Goal: Task Accomplishment & Management: Complete application form

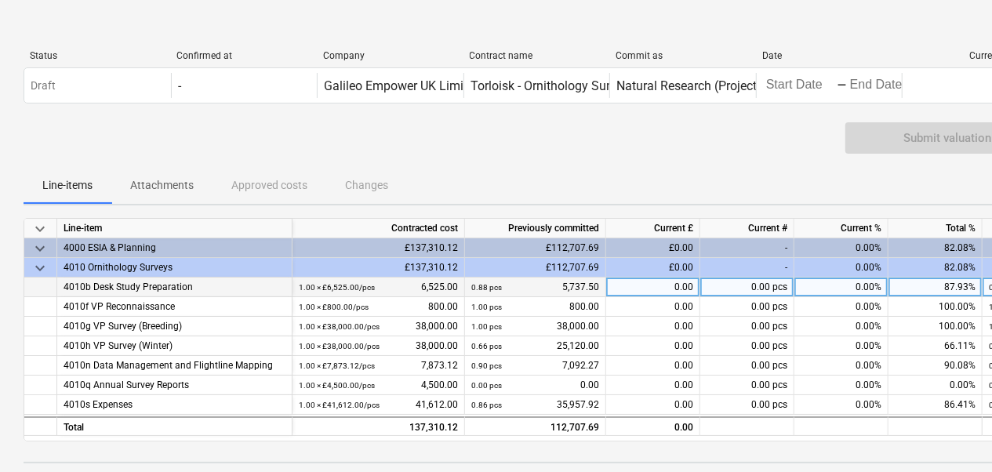
click at [644, 285] on div "0.00" at bounding box center [653, 288] width 94 height 20
type input "225"
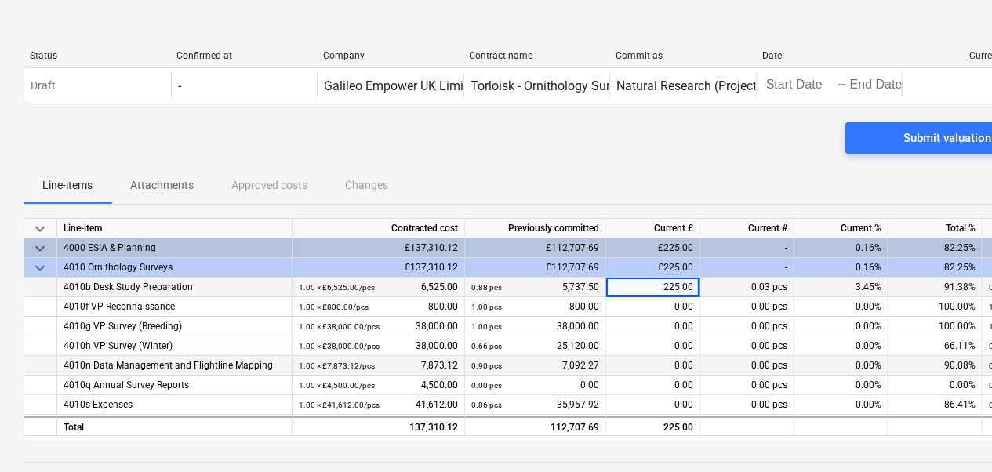
click at [649, 369] on div "0.00" at bounding box center [653, 366] width 94 height 20
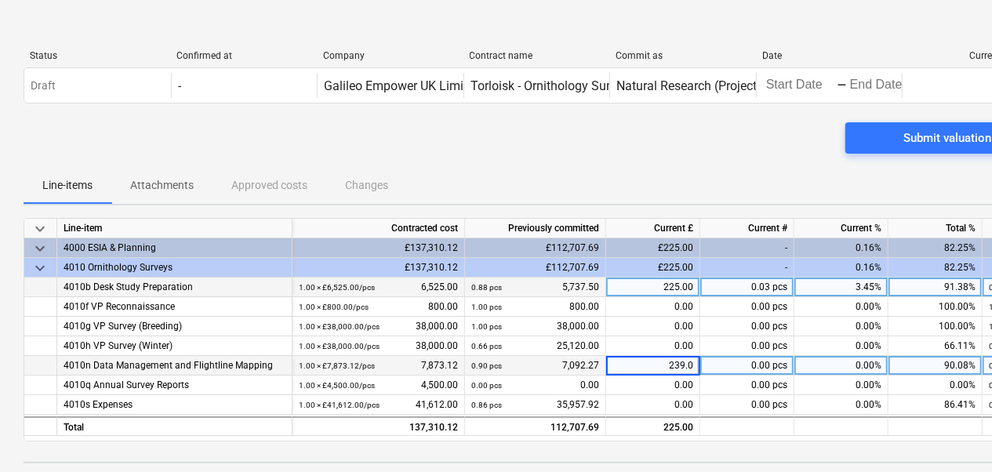
type input "239.06"
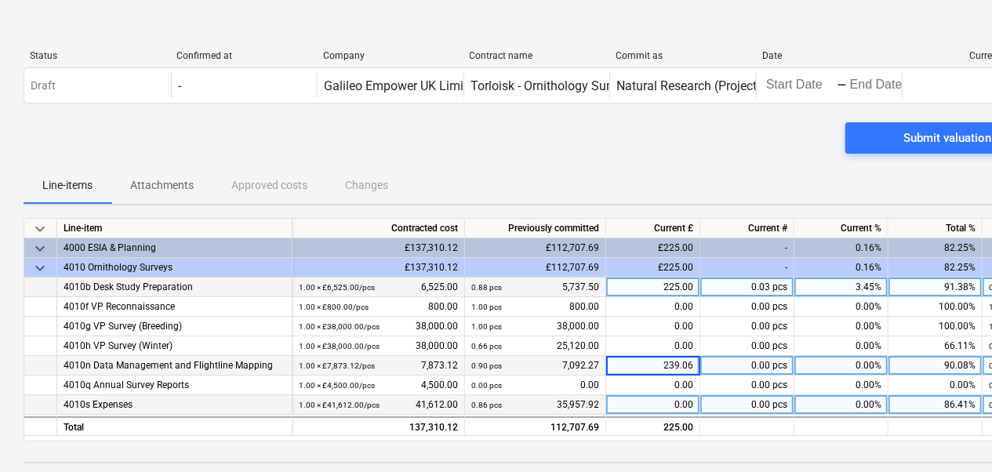
click at [632, 402] on div "0.00" at bounding box center [653, 405] width 94 height 20
type input "1688.55"
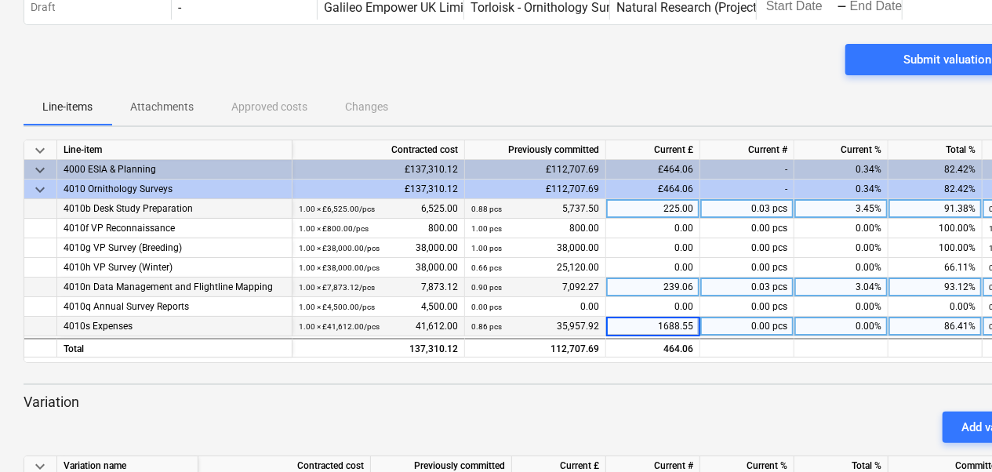
scroll to position [157, 0]
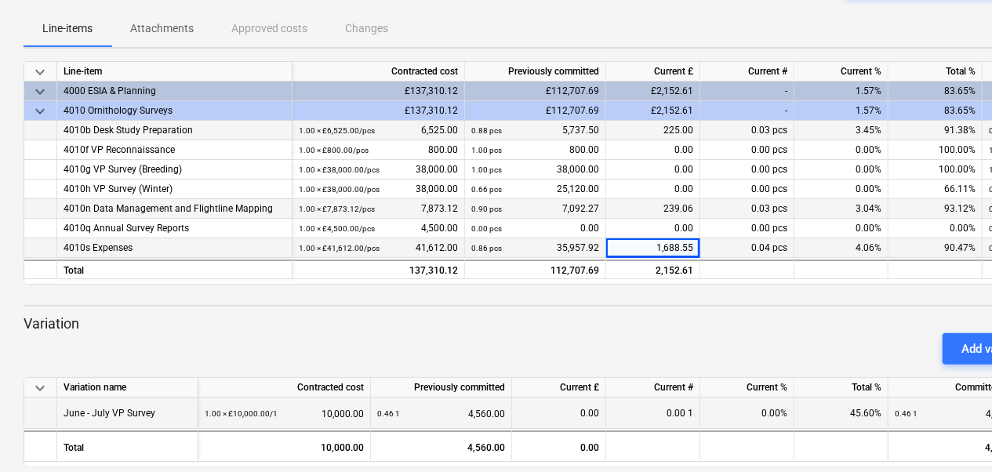
click at [653, 415] on div "0.00 1" at bounding box center [653, 413] width 94 height 31
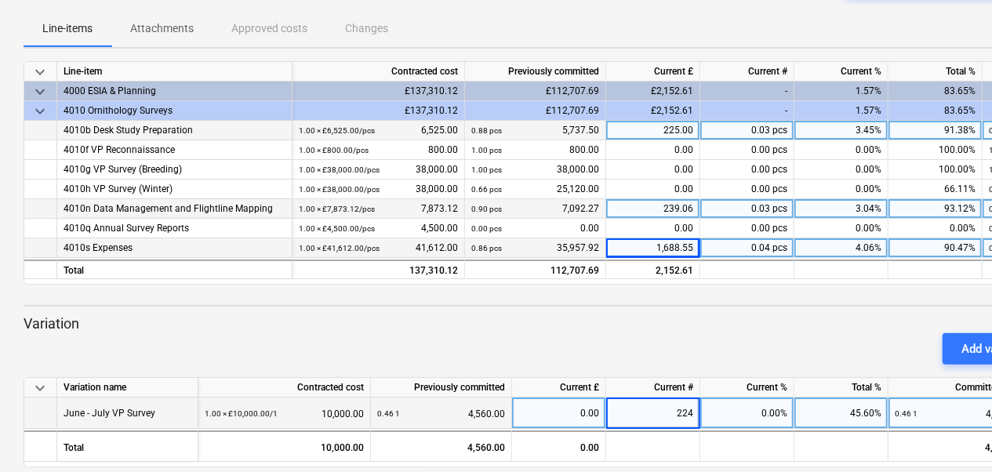
type input "2240"
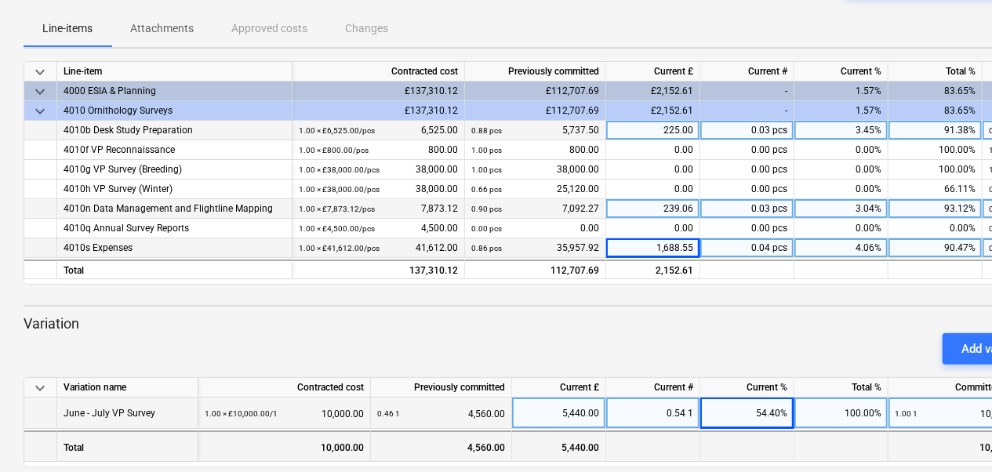
scroll to position [177, 0]
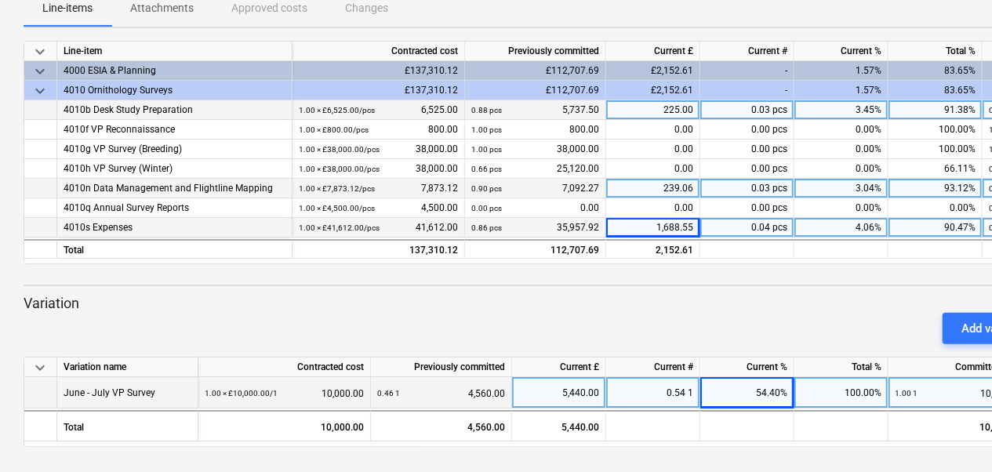
click at [580, 394] on div "5,440.00" at bounding box center [558, 392] width 81 height 31
type input "2240"
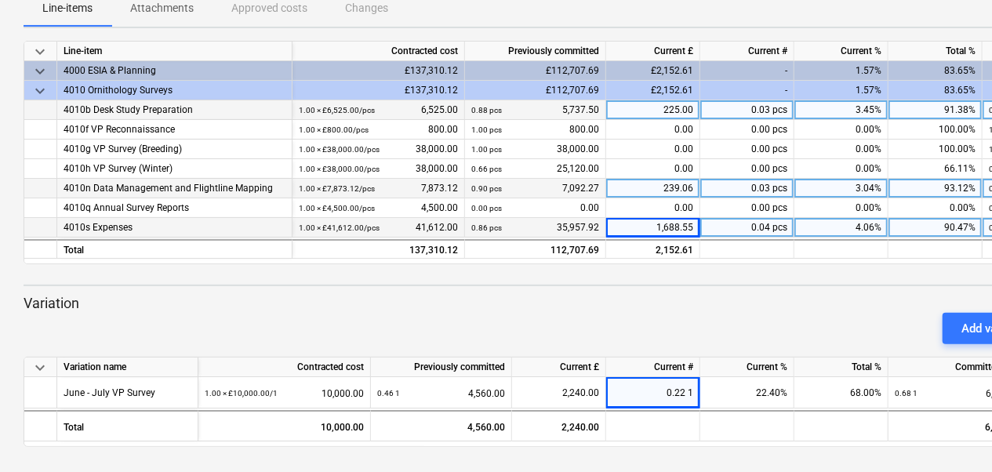
scroll to position [0, 0]
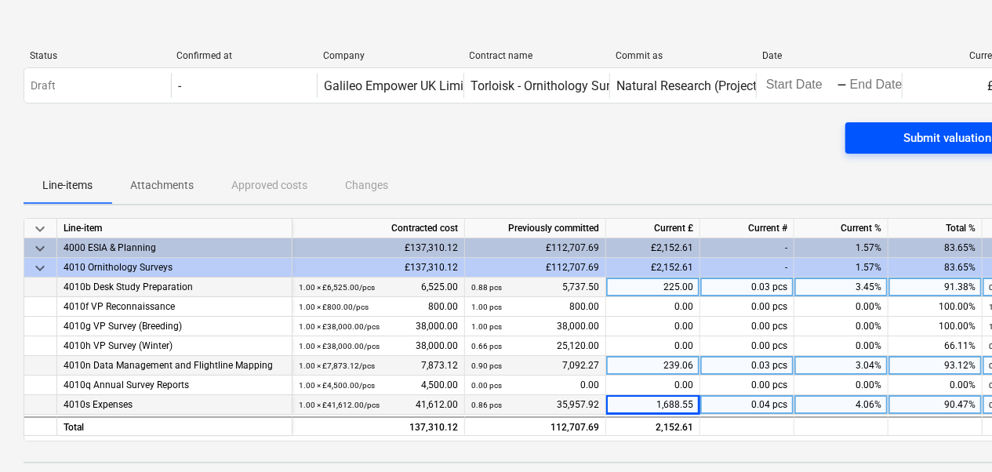
click at [922, 137] on div "Submit valuation" at bounding box center [947, 138] width 88 height 20
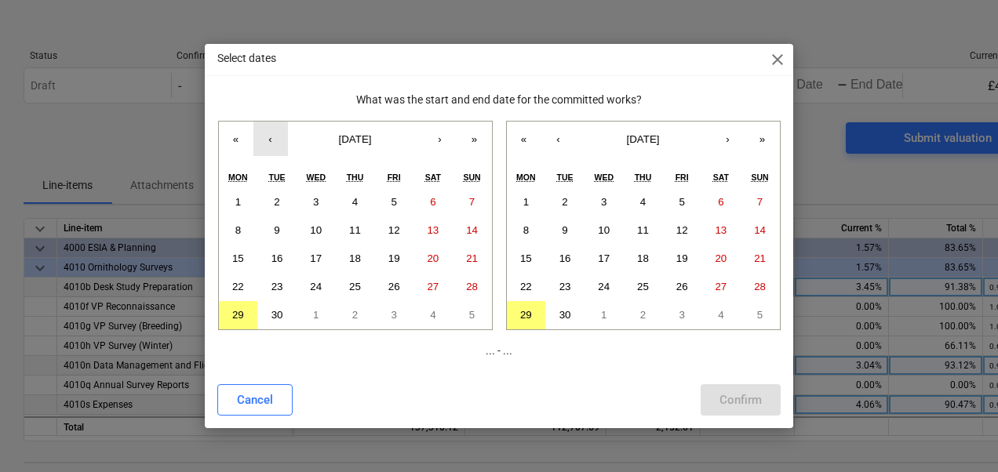
click at [270, 144] on button "‹" at bounding box center [270, 139] width 35 height 35
click at [395, 194] on button "1" at bounding box center [393, 202] width 39 height 28
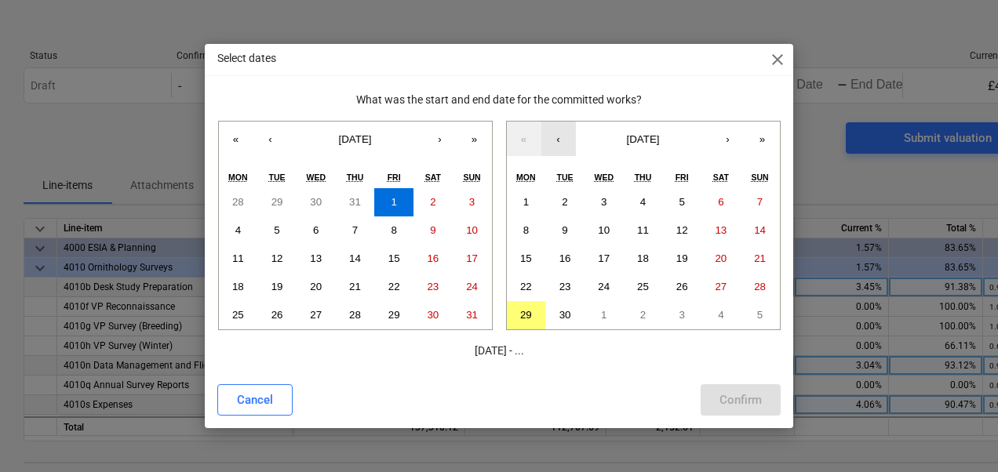
click at [558, 141] on button "‹" at bounding box center [558, 139] width 35 height 35
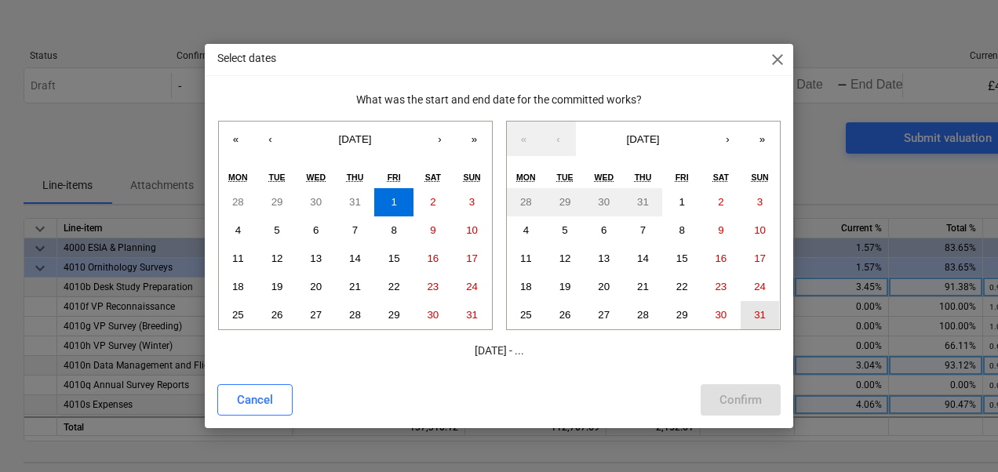
click at [755, 315] on abbr "31" at bounding box center [760, 315] width 12 height 12
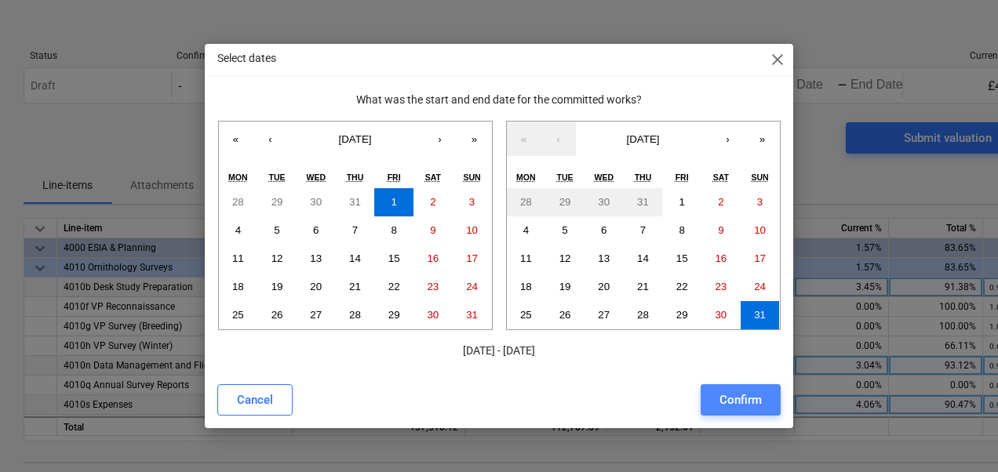
click at [739, 402] on div "Confirm" at bounding box center [740, 400] width 42 height 20
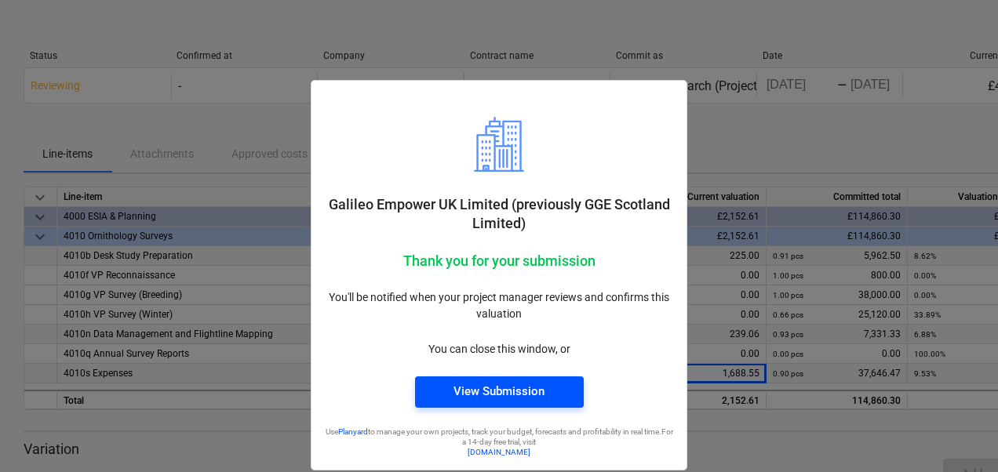
click at [474, 386] on div "View Submission" at bounding box center [498, 391] width 91 height 20
